Goal: Navigation & Orientation: Find specific page/section

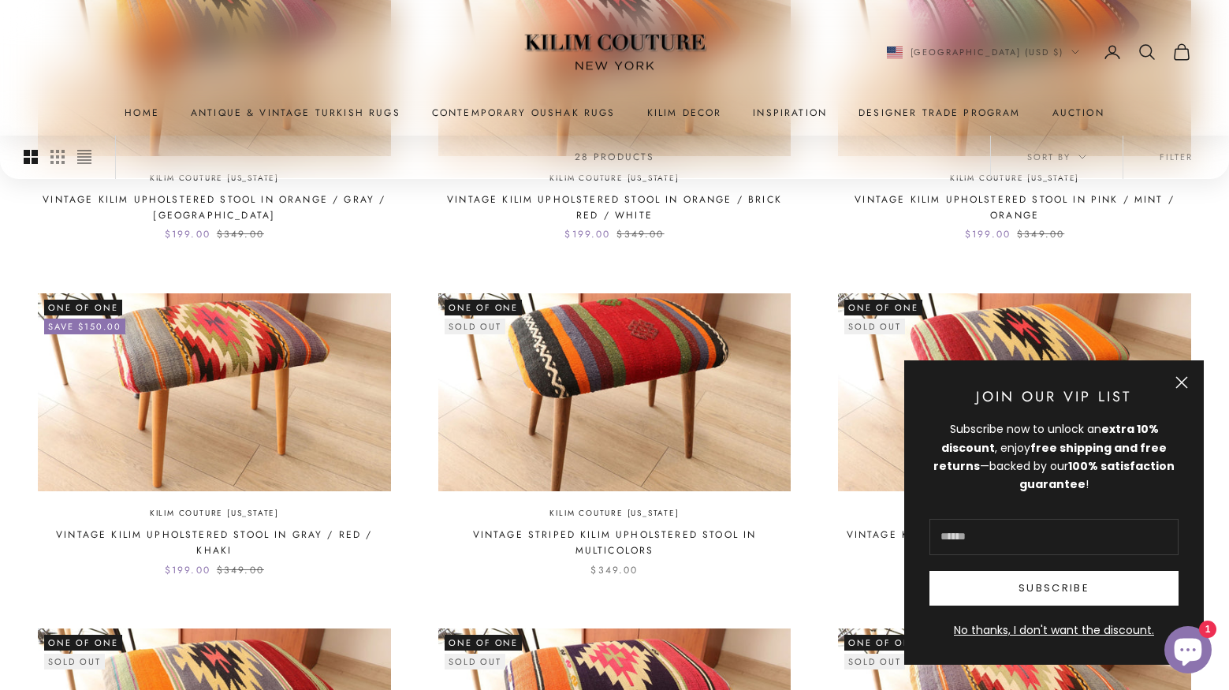
scroll to position [710, 0]
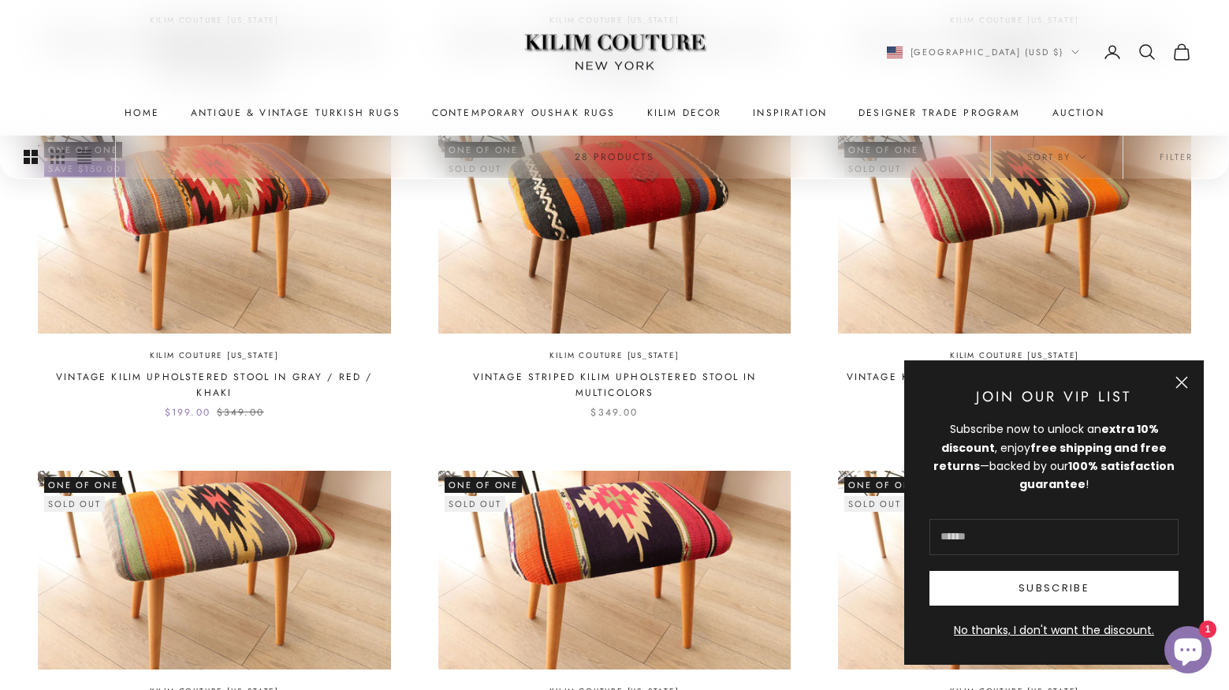
drag, startPoint x: 1184, startPoint y: 382, endPoint x: 1146, endPoint y: 377, distance: 39.0
click at [1184, 382] on button "Close" at bounding box center [1182, 382] width 13 height 13
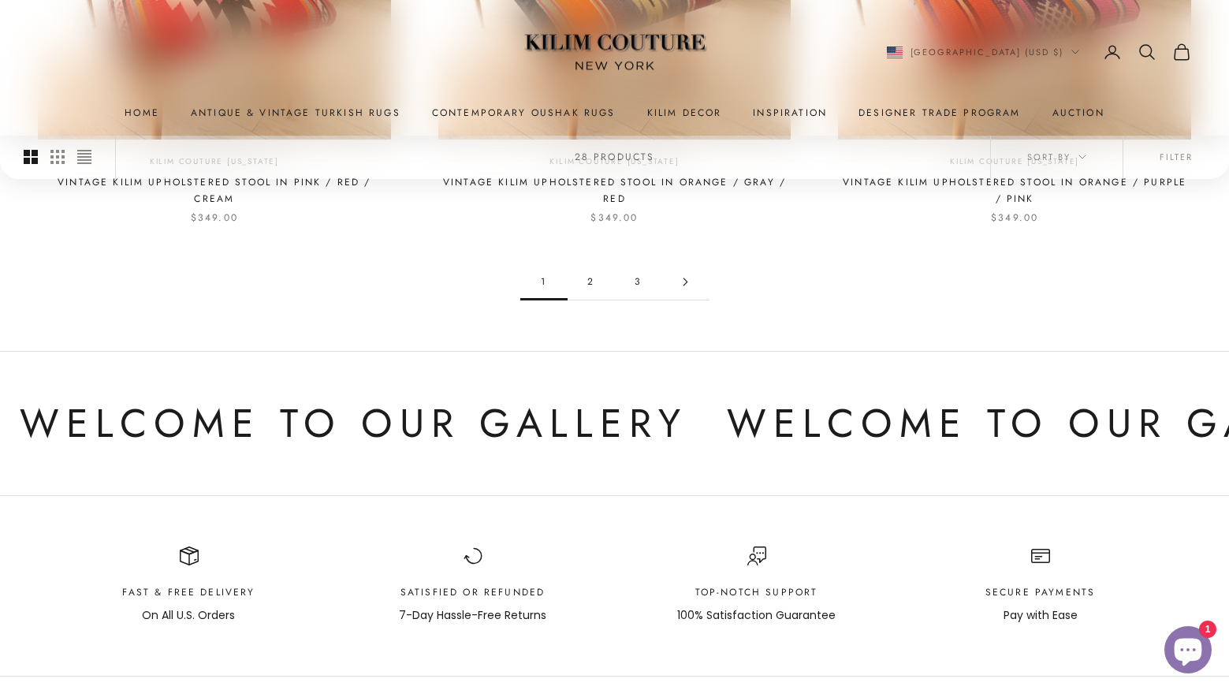
scroll to position [1577, 0]
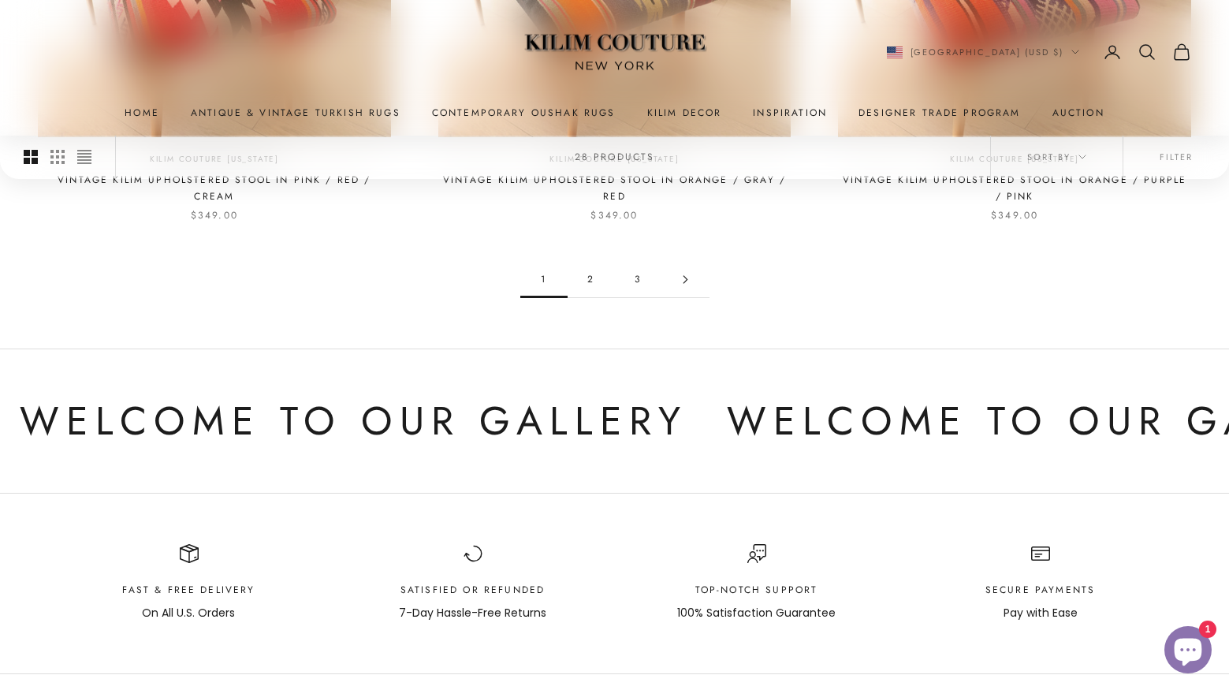
click at [587, 281] on link "2" at bounding box center [591, 279] width 47 height 35
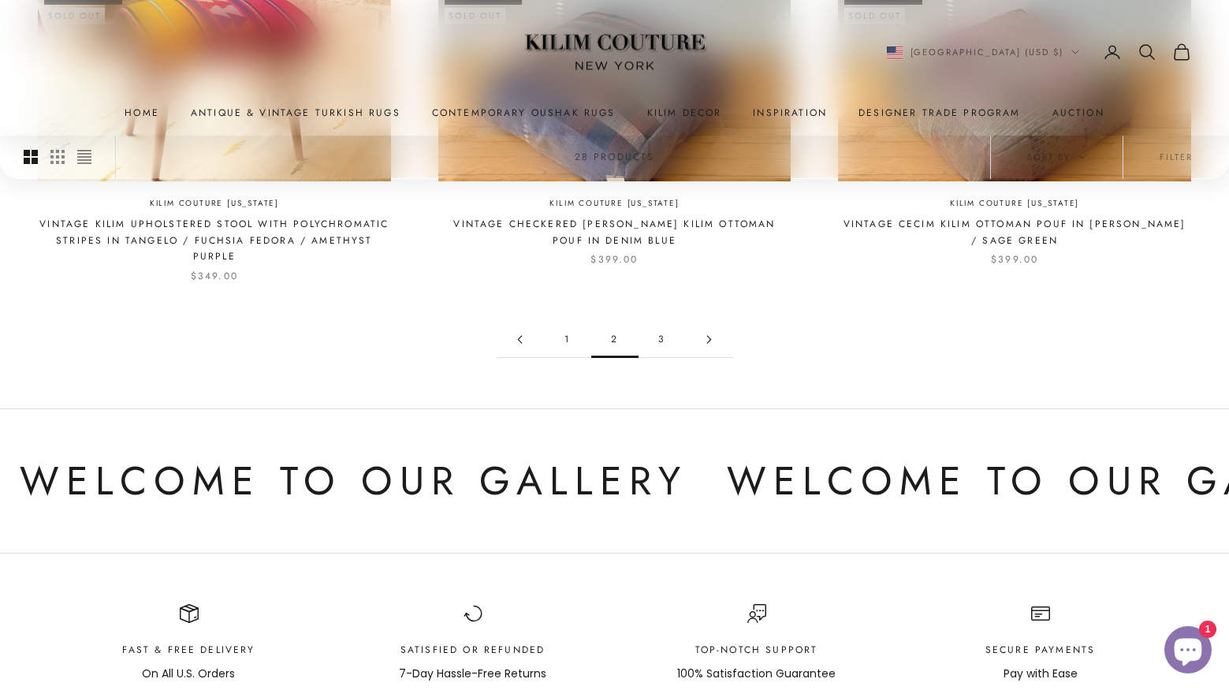
scroll to position [1656, 0]
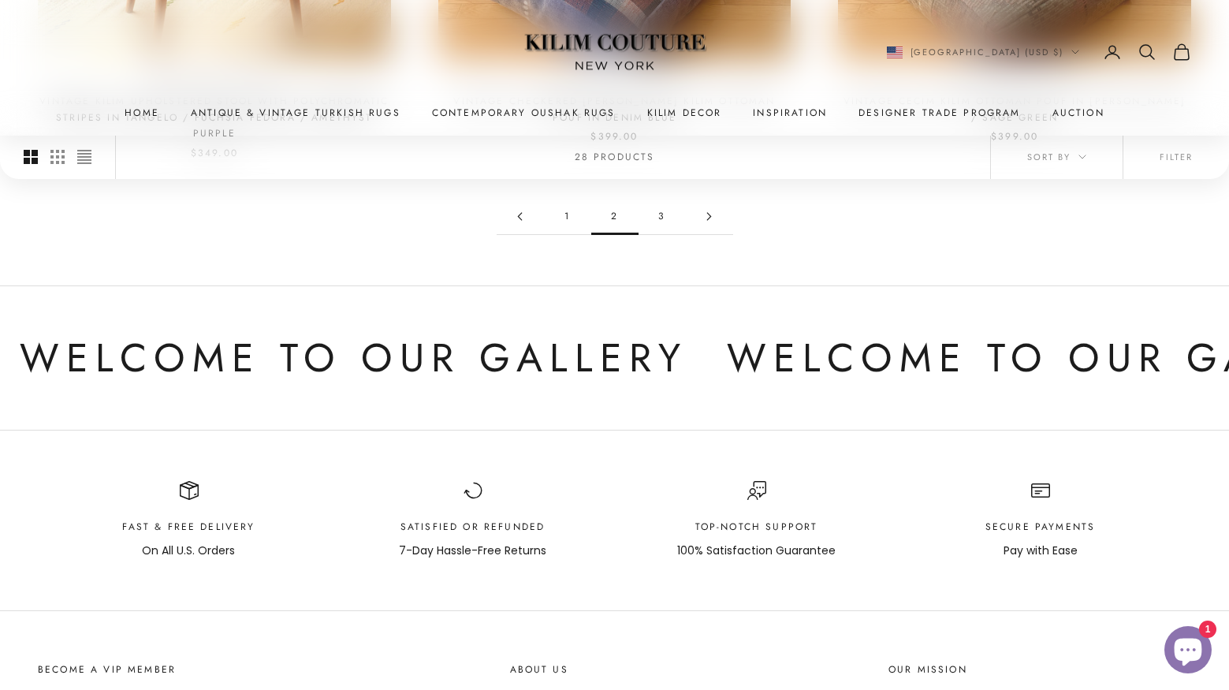
click at [661, 216] on link "3" at bounding box center [662, 216] width 47 height 35
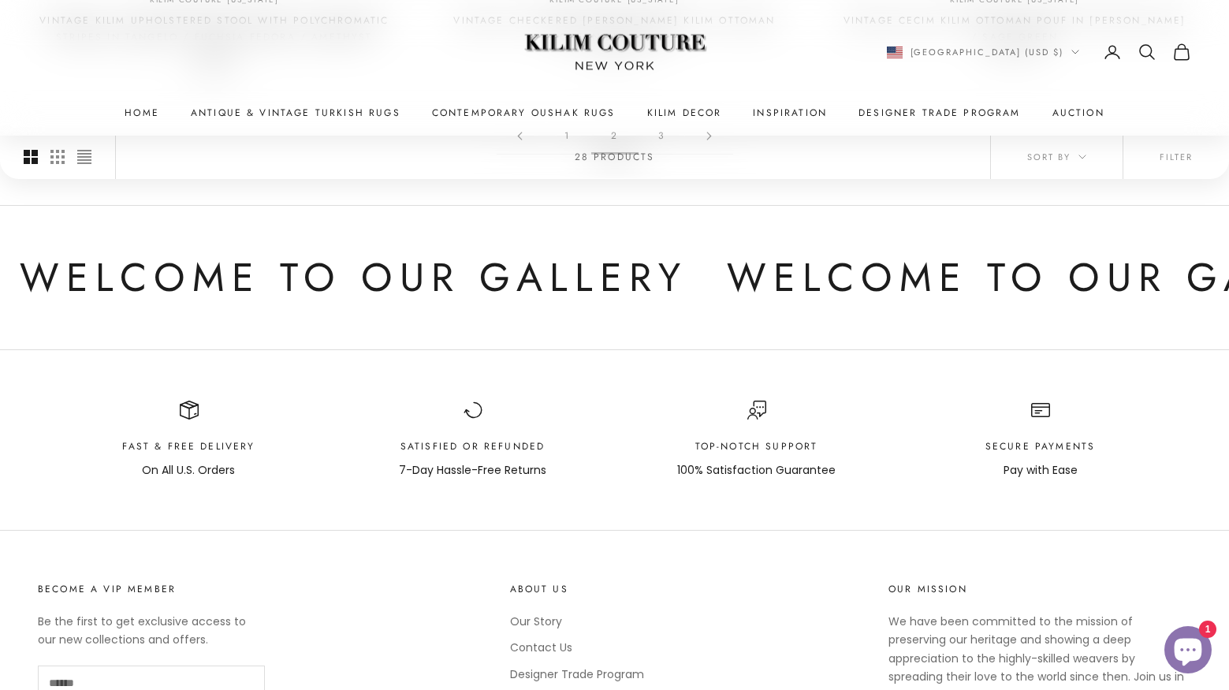
scroll to position [1814, 0]
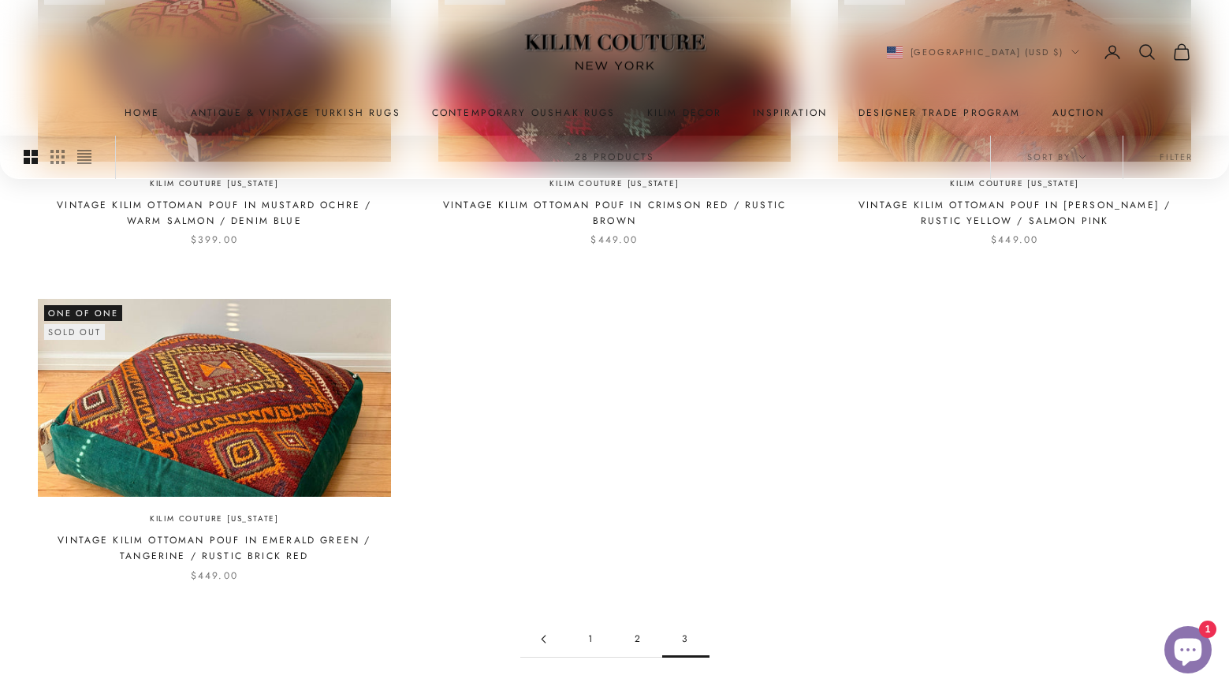
scroll to position [631, 0]
